Goal: Information Seeking & Learning: Learn about a topic

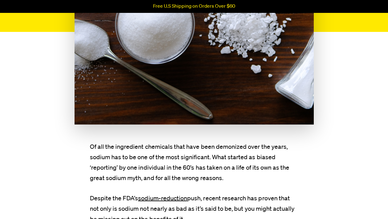
scroll to position [192, 0]
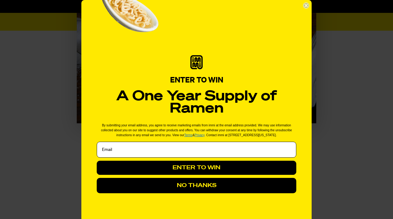
click at [170, 193] on button "NO THANKS" at bounding box center [196, 185] width 199 height 15
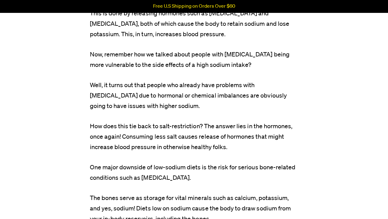
scroll to position [3442, 0]
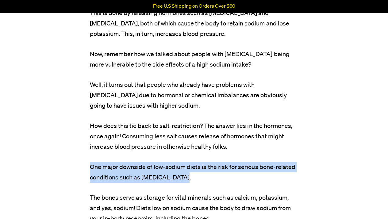
drag, startPoint x: 90, startPoint y: 160, endPoint x: 187, endPoint y: 174, distance: 98.4
click at [187, 174] on p "One major downside of low-sodium diets is the risk for serious bone-related con…" at bounding box center [194, 172] width 209 height 21
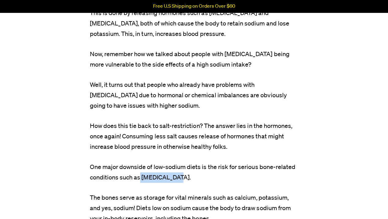
drag, startPoint x: 141, startPoint y: 172, endPoint x: 177, endPoint y: 173, distance: 35.6
click at [177, 173] on p "One major downside of low-sodium diets is the risk for serious bone-related con…" at bounding box center [194, 172] width 209 height 21
copy p "[MEDICAL_DATA]"
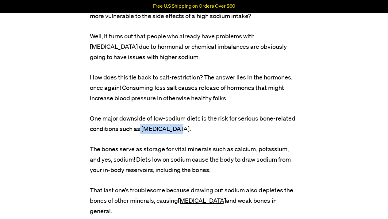
scroll to position [3491, 0]
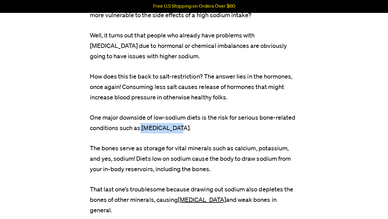
drag, startPoint x: 89, startPoint y: 110, endPoint x: 216, endPoint y: 163, distance: 137.6
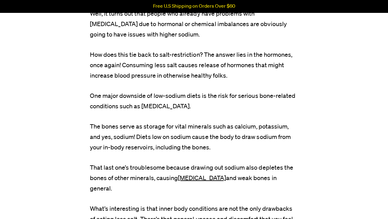
scroll to position [3515, 0]
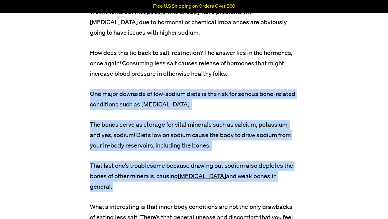
drag, startPoint x: 90, startPoint y: 88, endPoint x: 314, endPoint y: 177, distance: 241.5
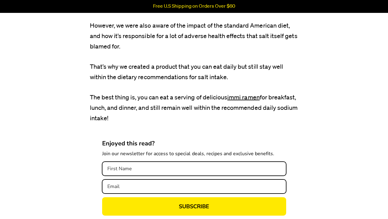
scroll to position [4920, 0]
